Goal: Find specific page/section: Find specific page/section

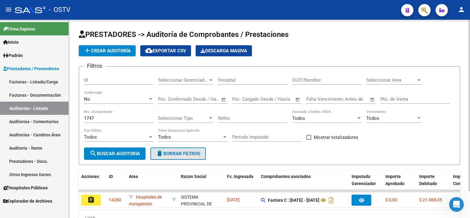
drag, startPoint x: 169, startPoint y: 154, endPoint x: 150, endPoint y: 142, distance: 22.8
click at [169, 154] on span "delete Borrar Filtros" at bounding box center [178, 154] width 44 height 6
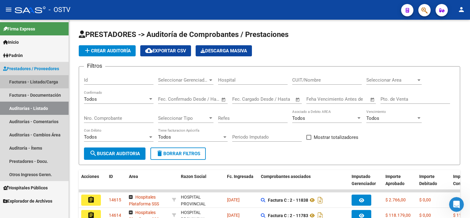
click at [36, 81] on link "Facturas - Listado/Carga" at bounding box center [34, 81] width 69 height 13
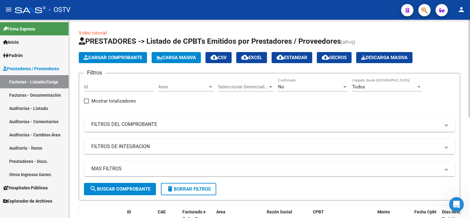
click at [309, 87] on div "No" at bounding box center [310, 87] width 64 height 6
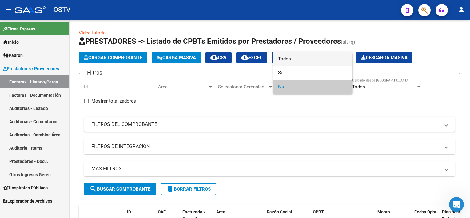
click at [296, 59] on span "Todos" at bounding box center [313, 59] width 70 height 14
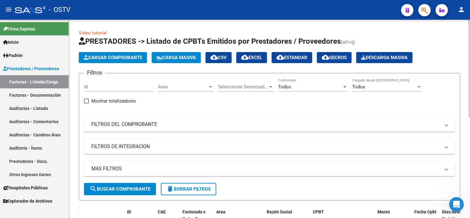
click at [144, 119] on mat-expansion-panel-header "FILTROS DEL COMPROBANTE" at bounding box center [269, 124] width 371 height 15
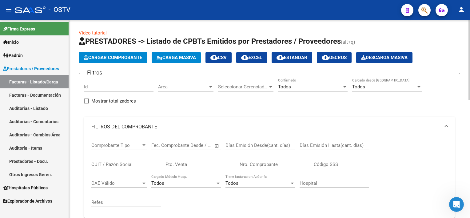
drag, startPoint x: 306, startPoint y: 164, endPoint x: 297, endPoint y: 162, distance: 9.4
click at [306, 164] on input "Nro. Comprobante" at bounding box center [275, 165] width 70 height 6
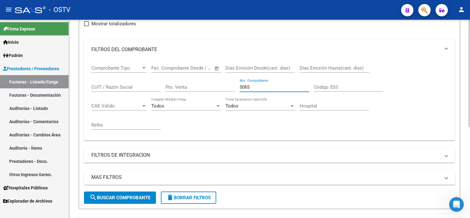
scroll to position [154, 0]
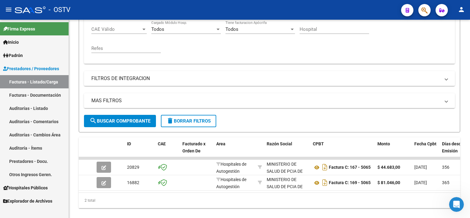
type input "5065"
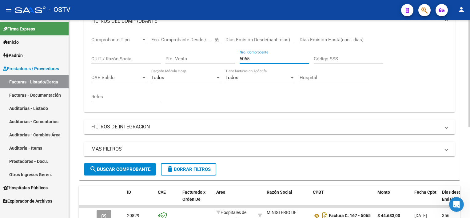
scroll to position [92, 0]
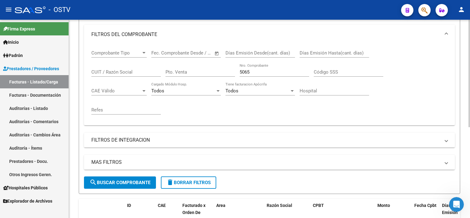
click at [198, 67] on div "Pto. Venta" at bounding box center [201, 69] width 70 height 13
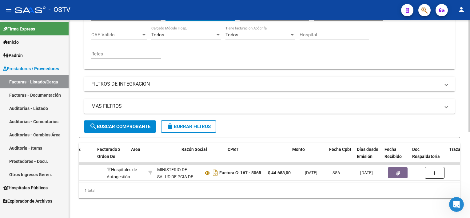
scroll to position [0, 162]
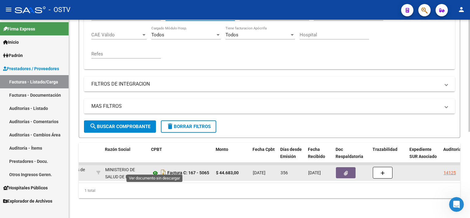
type input "167"
click at [156, 169] on icon at bounding box center [155, 172] width 8 height 7
click at [340, 168] on button "button" at bounding box center [346, 172] width 20 height 11
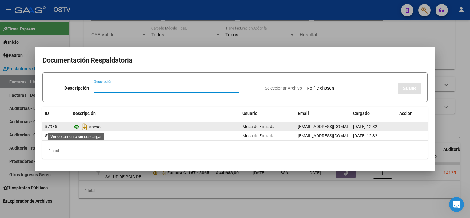
click at [78, 126] on icon at bounding box center [77, 126] width 8 height 7
